Goal: Task Accomplishment & Management: Manage account settings

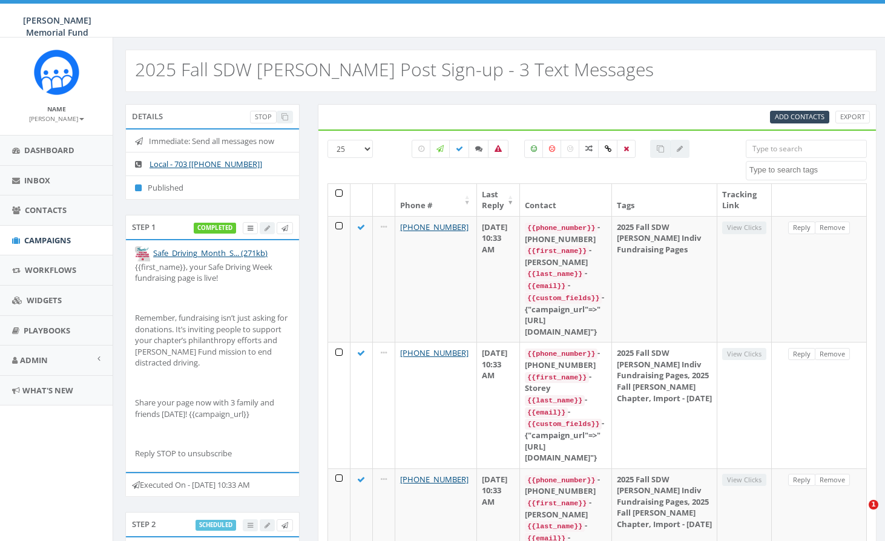
select select
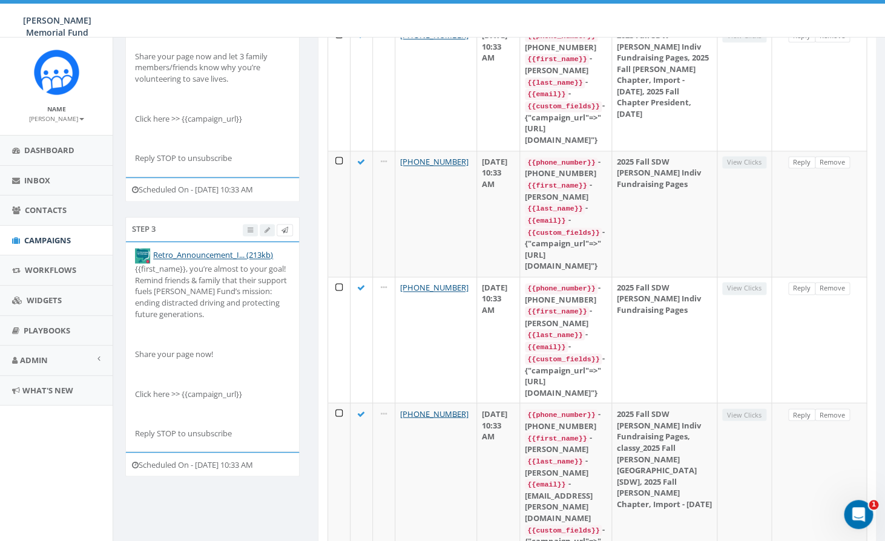
scroll to position [570, 0]
click at [56, 239] on span "Campaigns" at bounding box center [47, 240] width 47 height 11
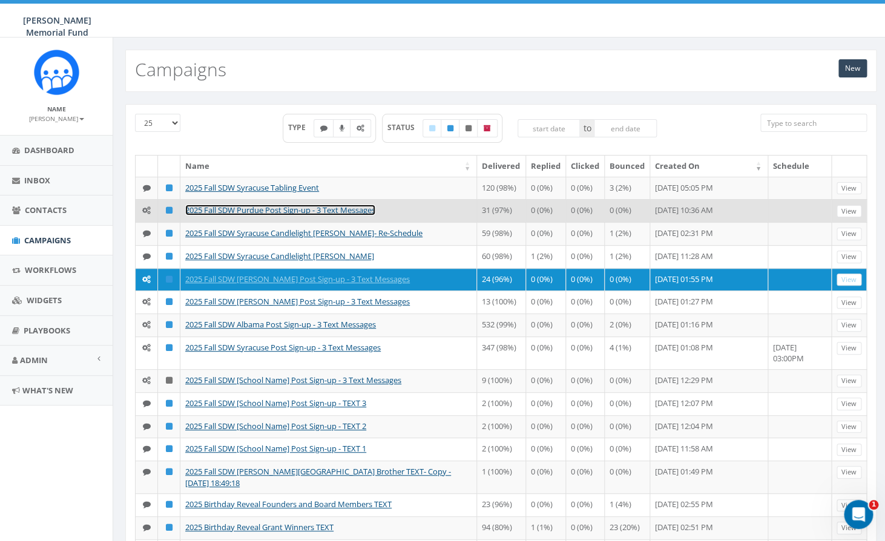
click at [268, 215] on link "2025 Fall SDW Purdue Post Sign-up - 3 Text Messages" at bounding box center [280, 210] width 190 height 11
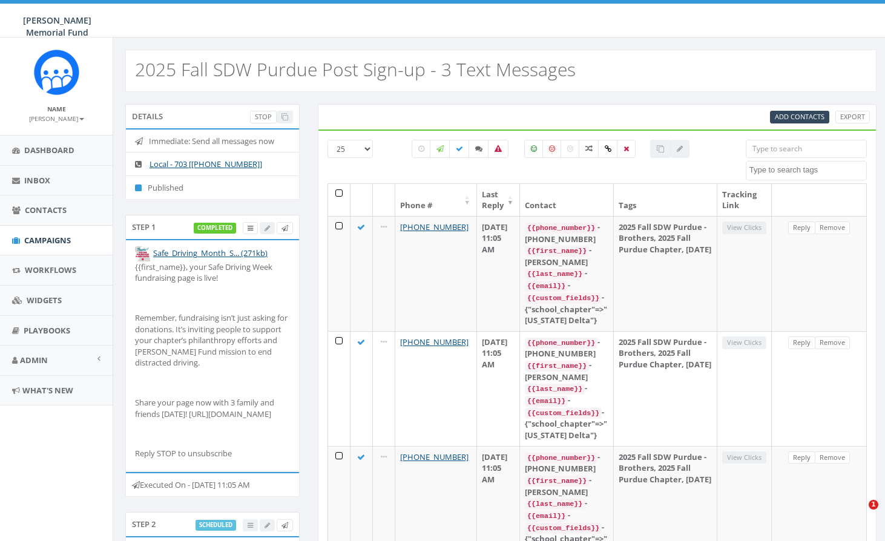
select select
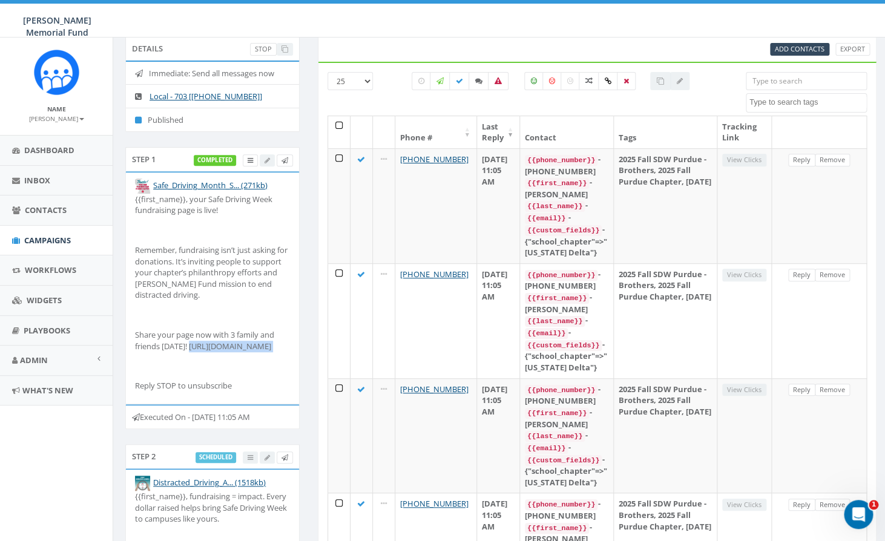
drag, startPoint x: 192, startPoint y: 347, endPoint x: 219, endPoint y: 383, distance: 44.2
click at [219, 383] on div "{{first_name}}, your Safe Driving Week fundraising page is live! Remember, fund…" at bounding box center [212, 293] width 155 height 198
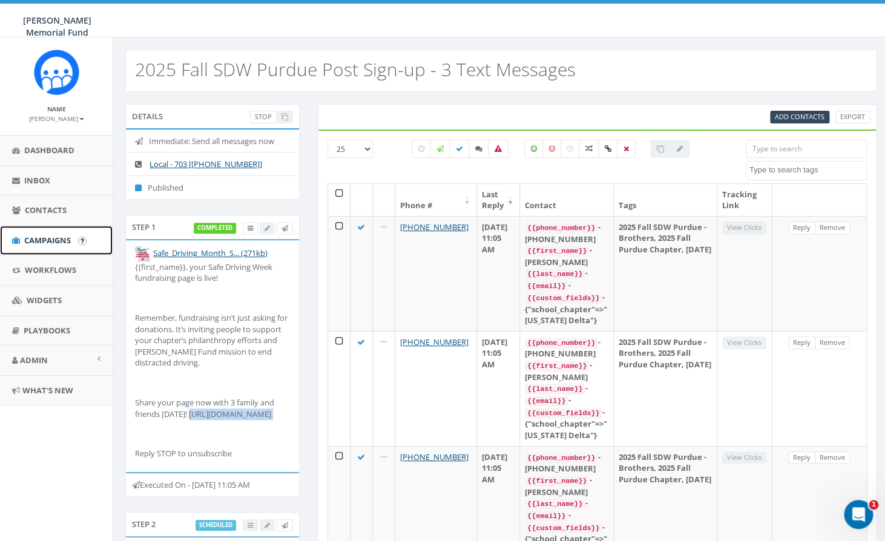
click at [37, 241] on span "Campaigns" at bounding box center [47, 240] width 47 height 11
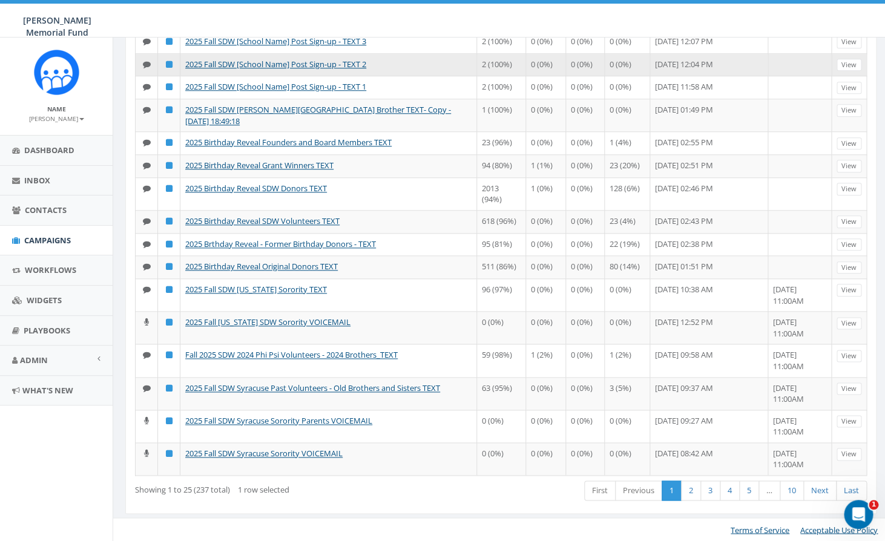
scroll to position [521, 0]
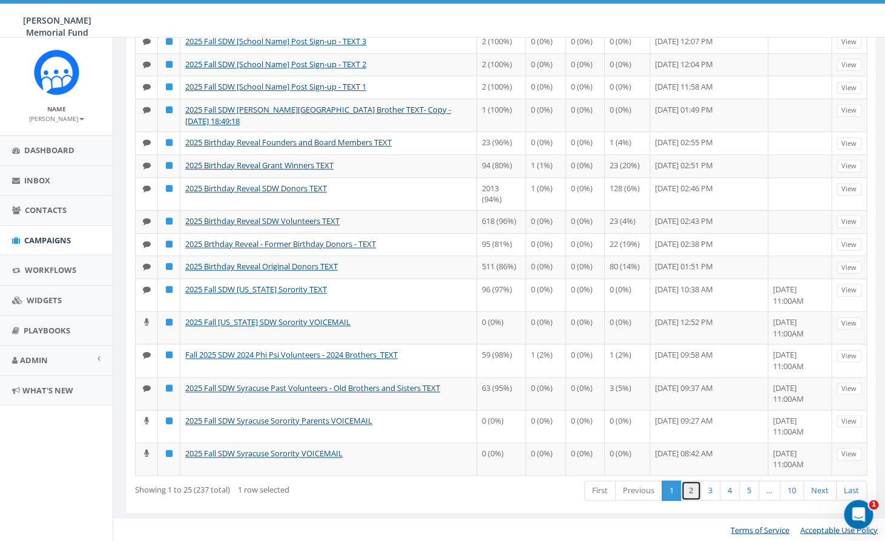
click at [689, 495] on link "2" at bounding box center [691, 491] width 20 height 20
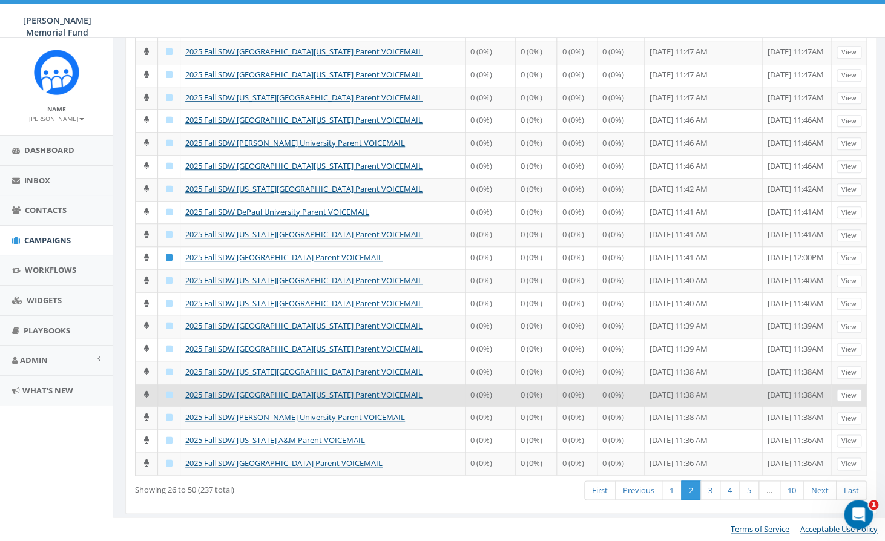
scroll to position [501, 0]
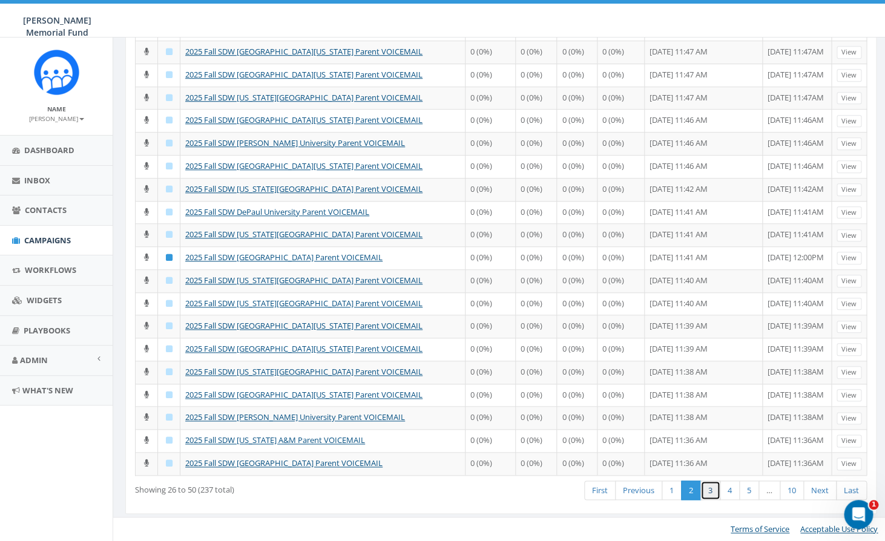
click at [709, 494] on link "3" at bounding box center [710, 491] width 20 height 20
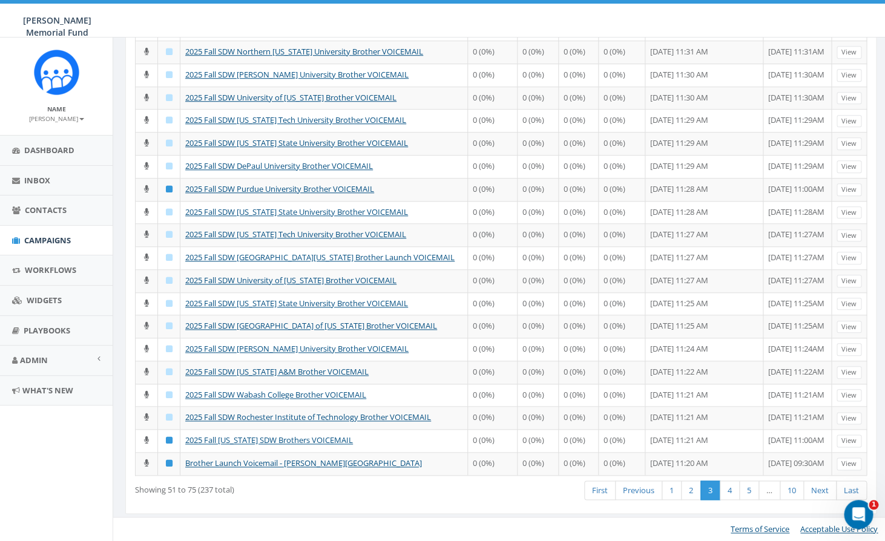
scroll to position [277, 0]
click at [728, 491] on link "4" at bounding box center [730, 491] width 20 height 20
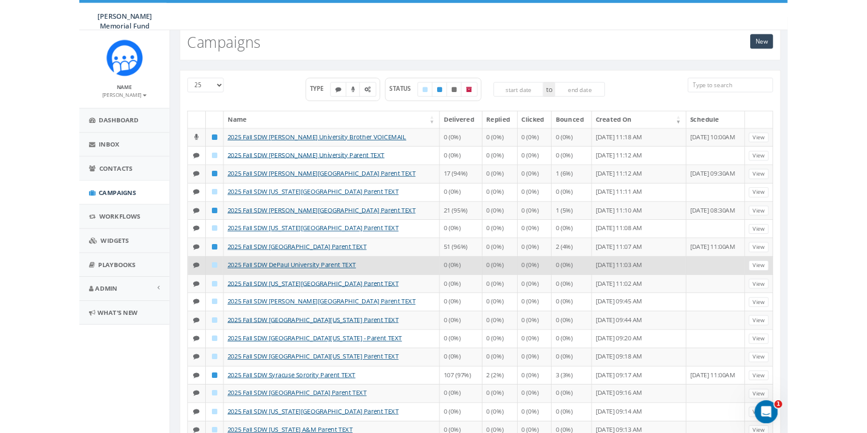
scroll to position [0, 0]
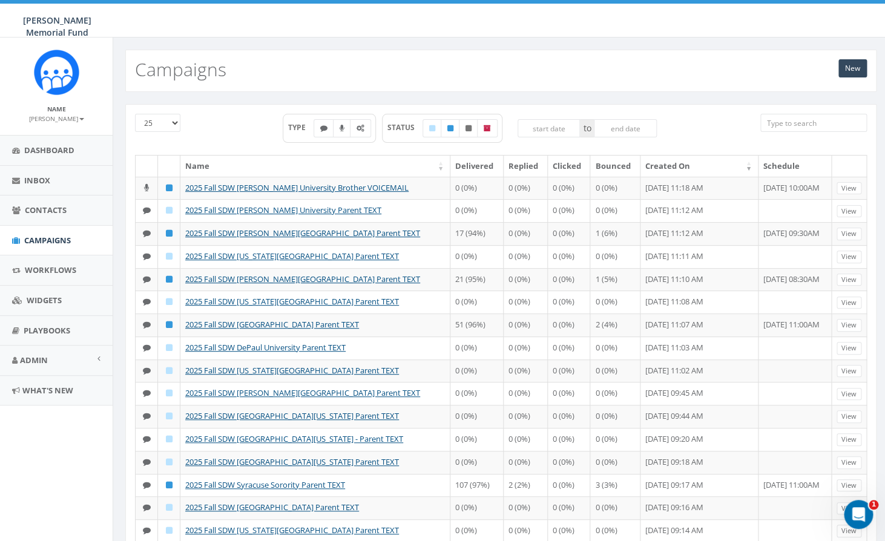
click at [806, 124] on input "search" at bounding box center [813, 123] width 107 height 18
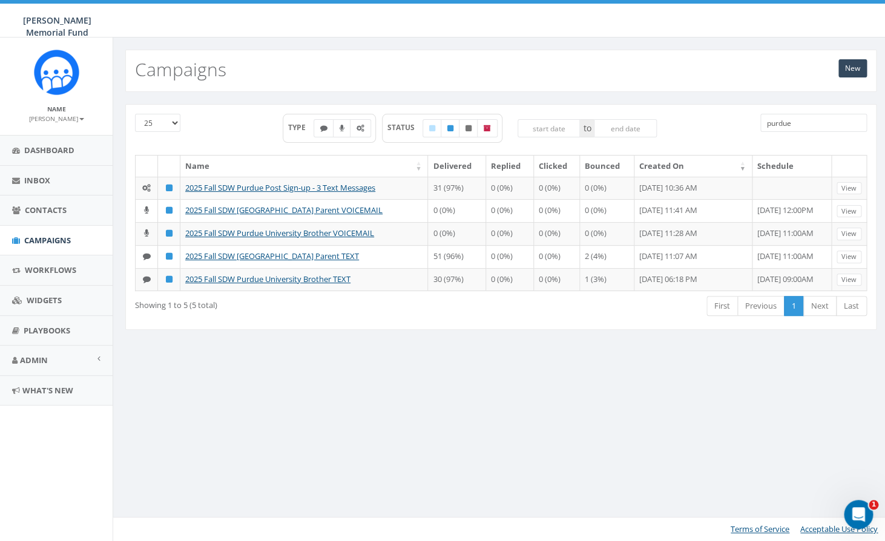
type input "purdue"
